Goal: Task Accomplishment & Management: Use online tool/utility

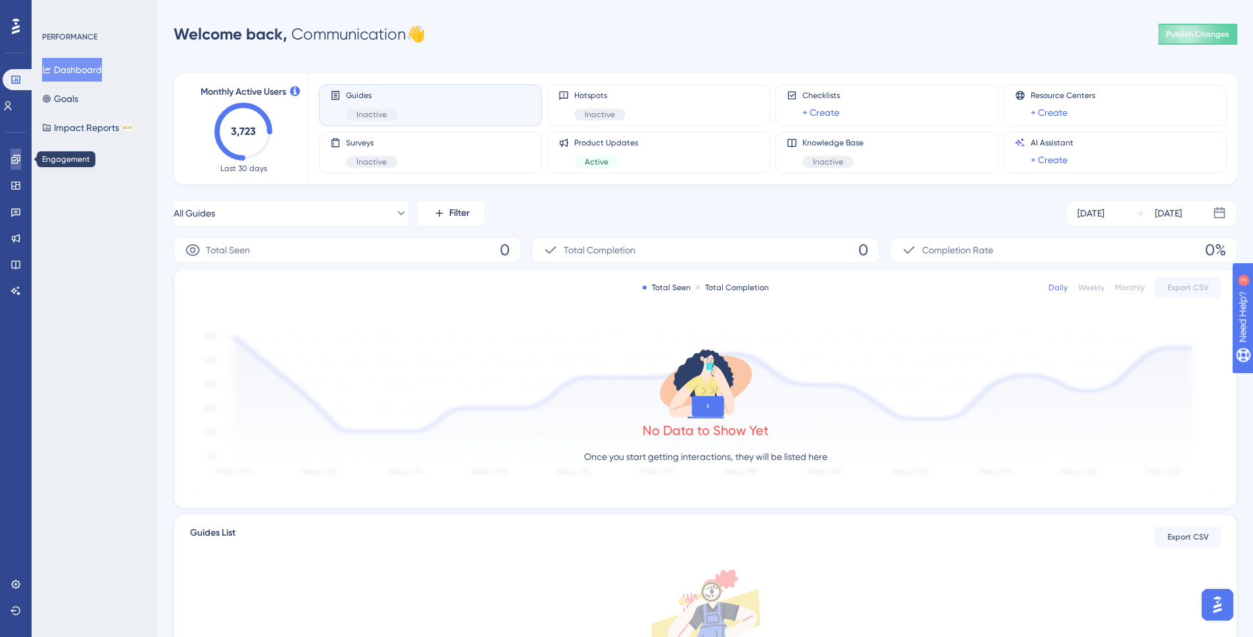
click at [16, 158] on icon at bounding box center [16, 159] width 11 height 11
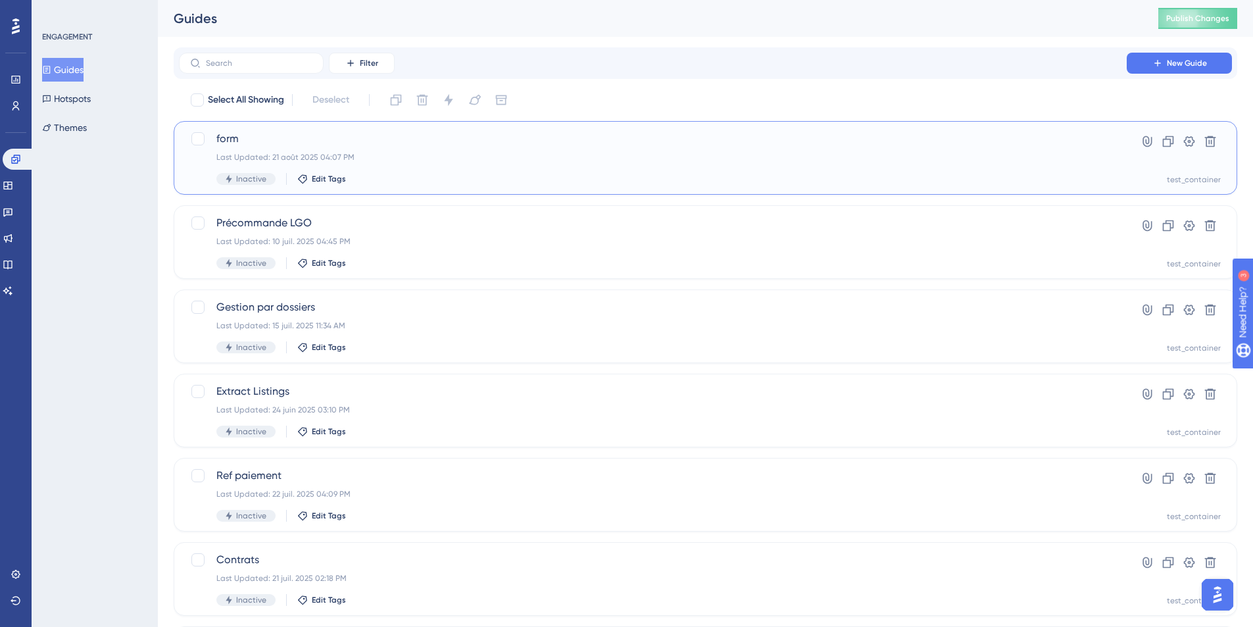
click at [420, 136] on span "form" at bounding box center [652, 139] width 873 height 16
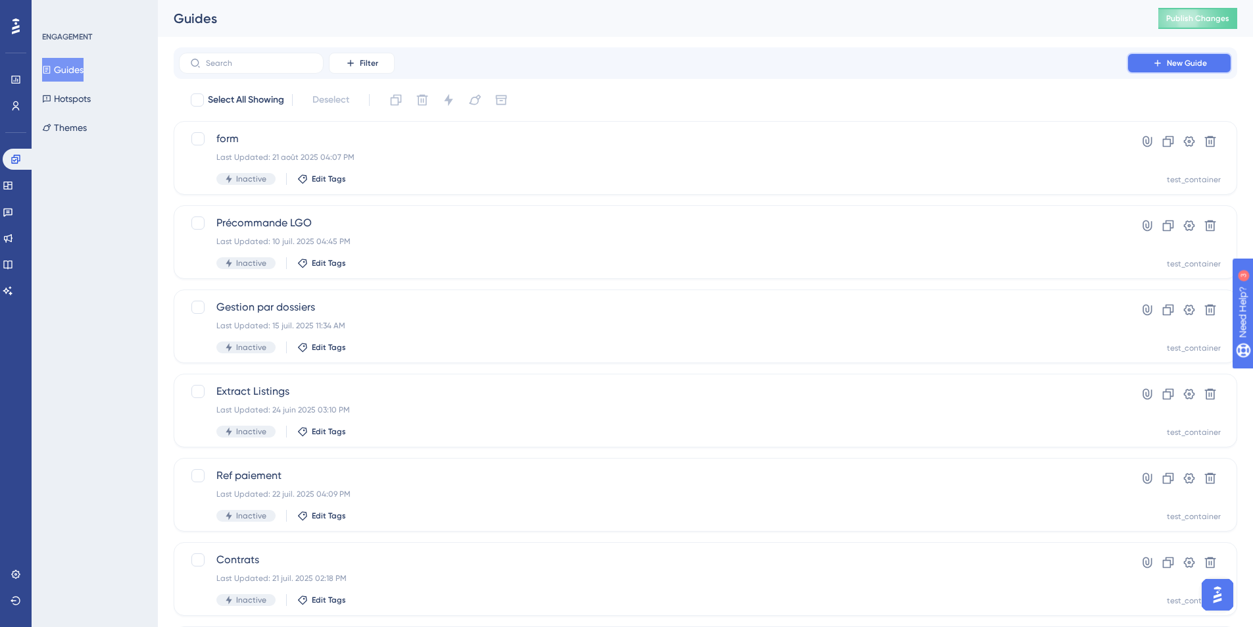
click at [1159, 66] on icon at bounding box center [1158, 63] width 11 height 11
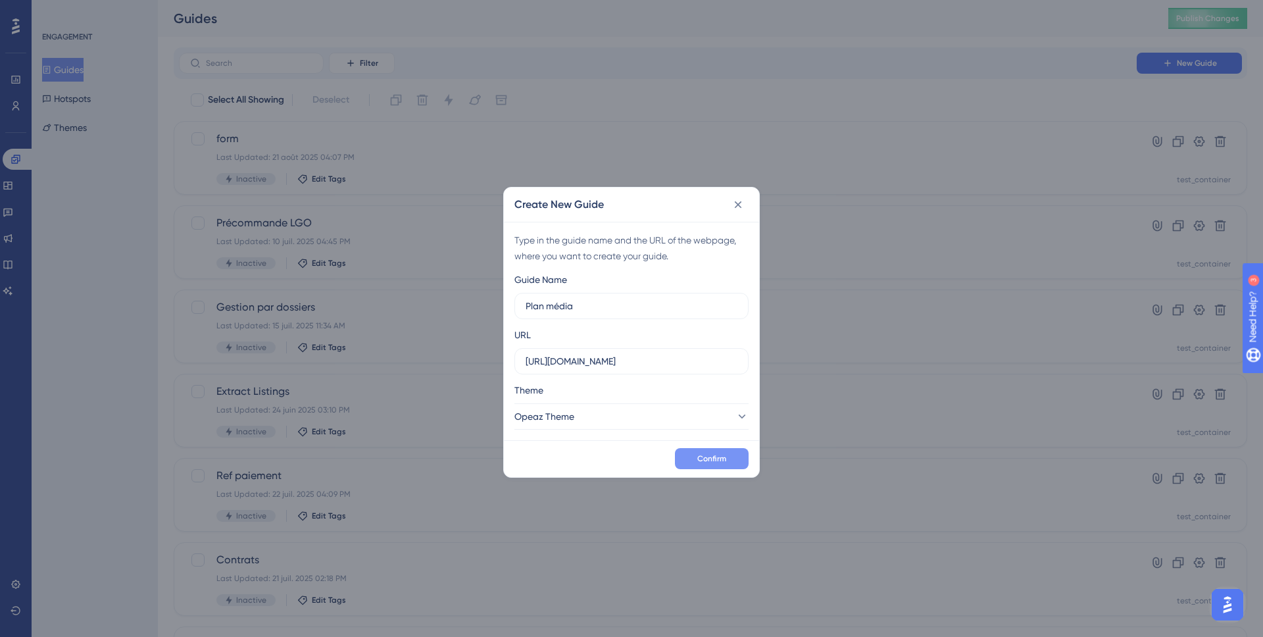
type input "Plan média"
click at [704, 459] on span "Confirm" at bounding box center [711, 458] width 29 height 11
